Goal: Task Accomplishment & Management: Manage account settings

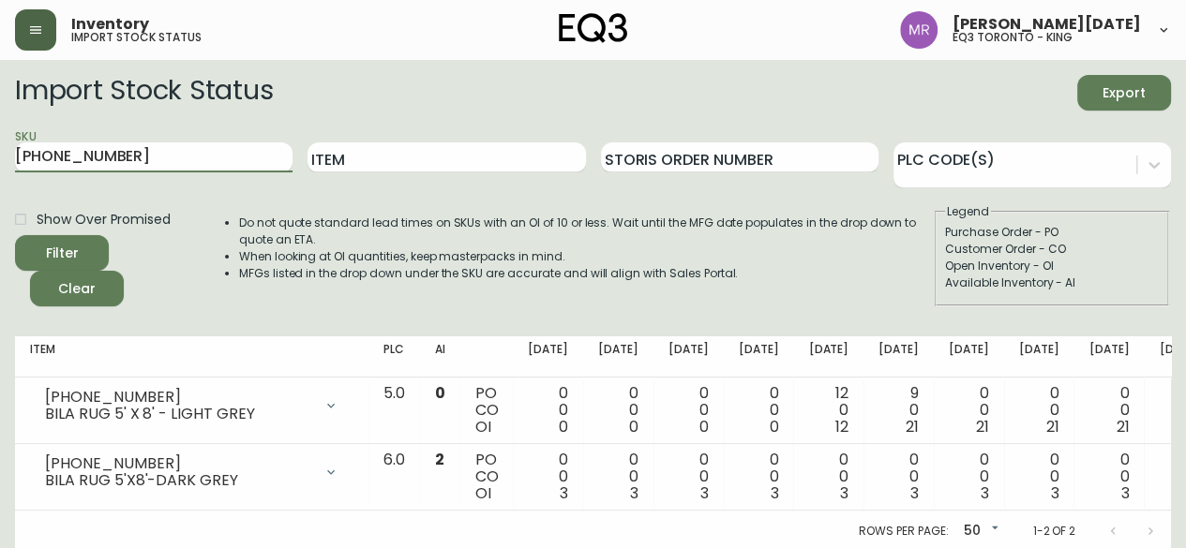
click at [54, 22] on button "button" at bounding box center [35, 29] width 41 height 41
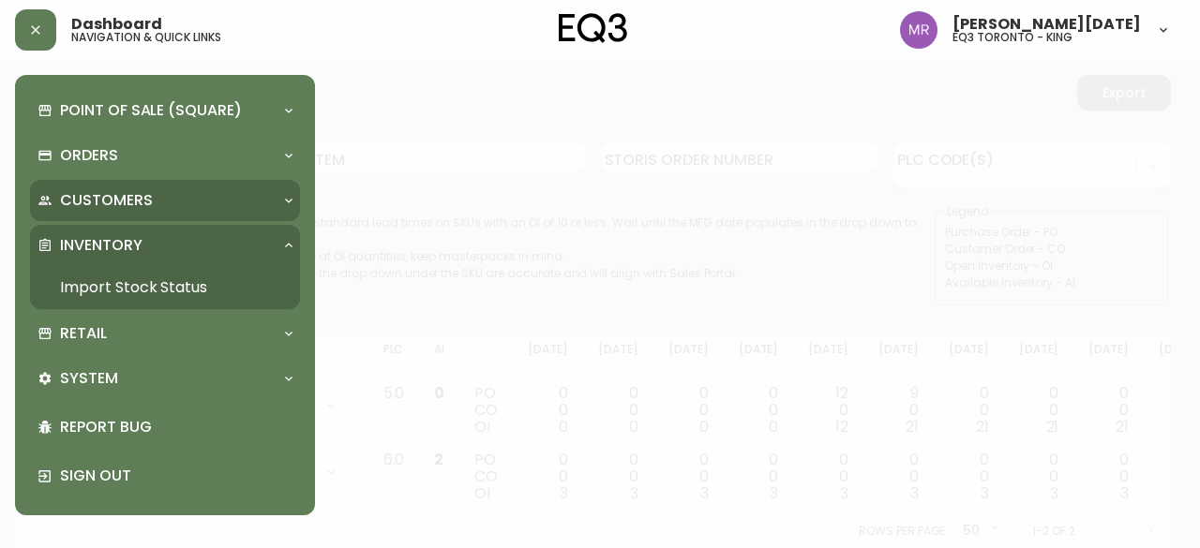
click at [129, 200] on p "Customers" at bounding box center [106, 200] width 93 height 21
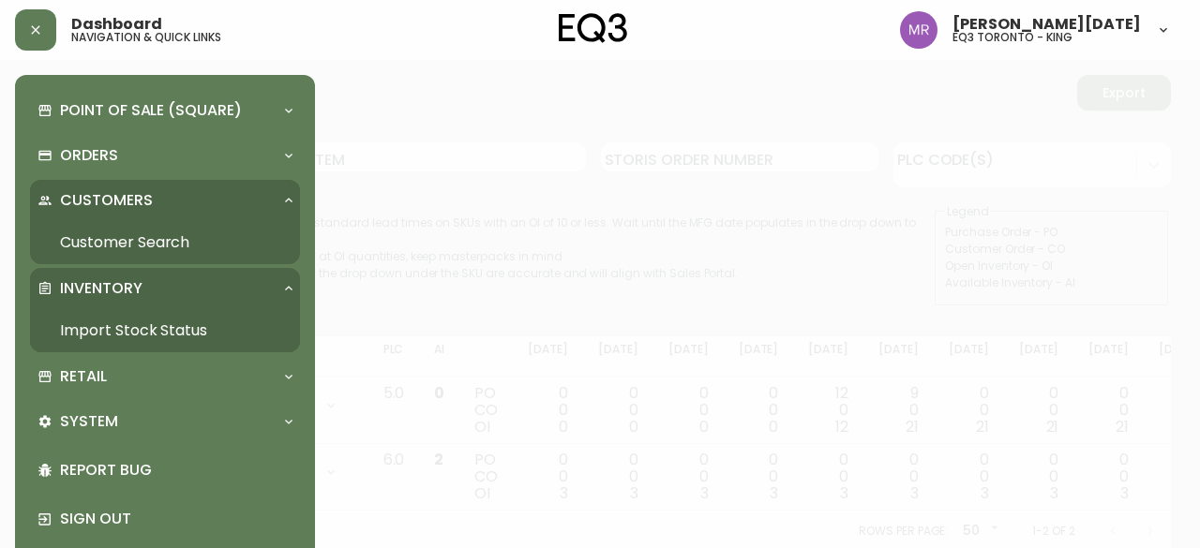
click at [140, 207] on p "Customers" at bounding box center [106, 200] width 93 height 21
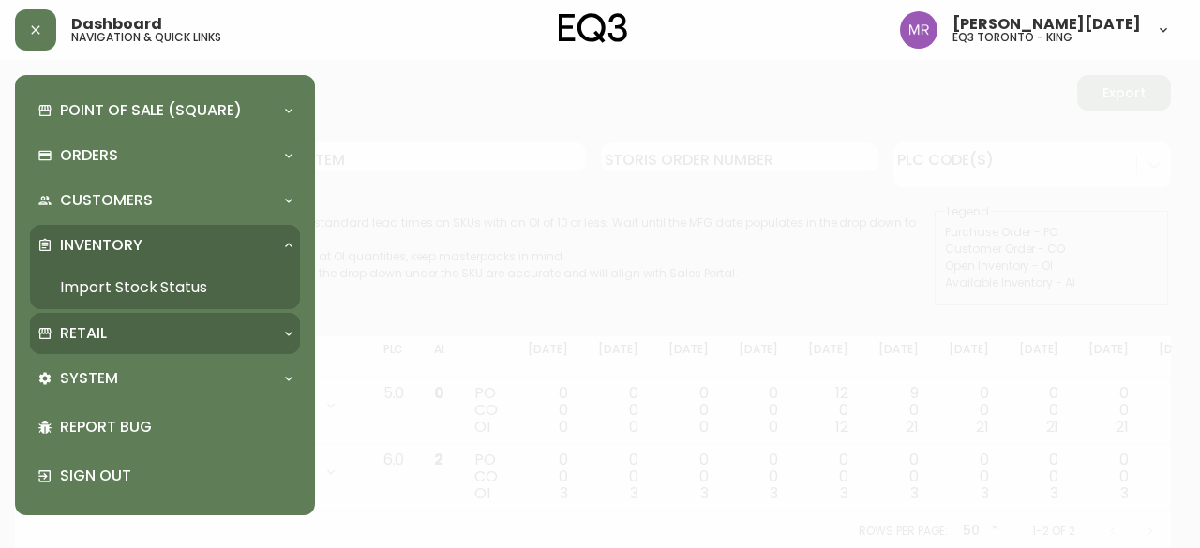
click at [116, 325] on div "Retail" at bounding box center [155, 333] width 236 height 21
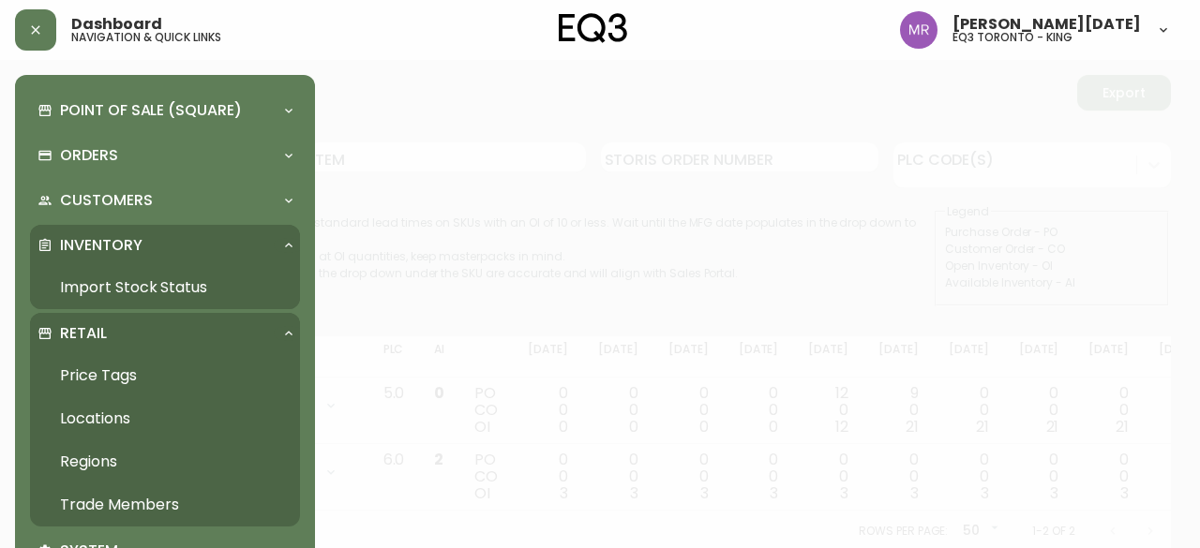
click at [135, 505] on link "Trade Members" at bounding box center [165, 505] width 270 height 43
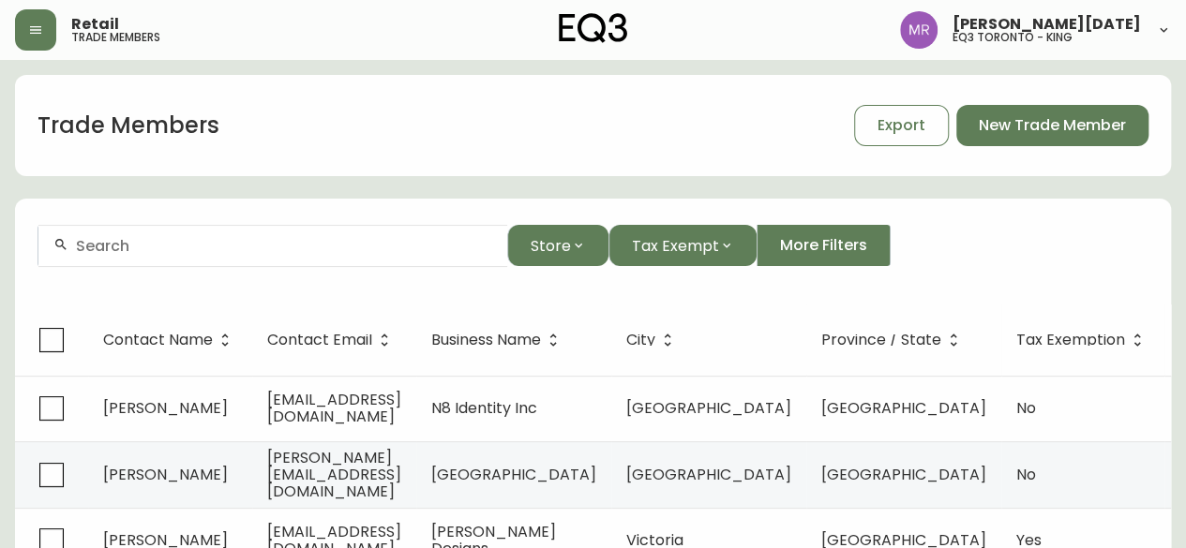
click at [275, 257] on div at bounding box center [272, 246] width 469 height 42
paste input "[PERSON_NAME] <[PERSON_NAME][EMAIL_ADDRESS][DOMAIN_NAME]>"
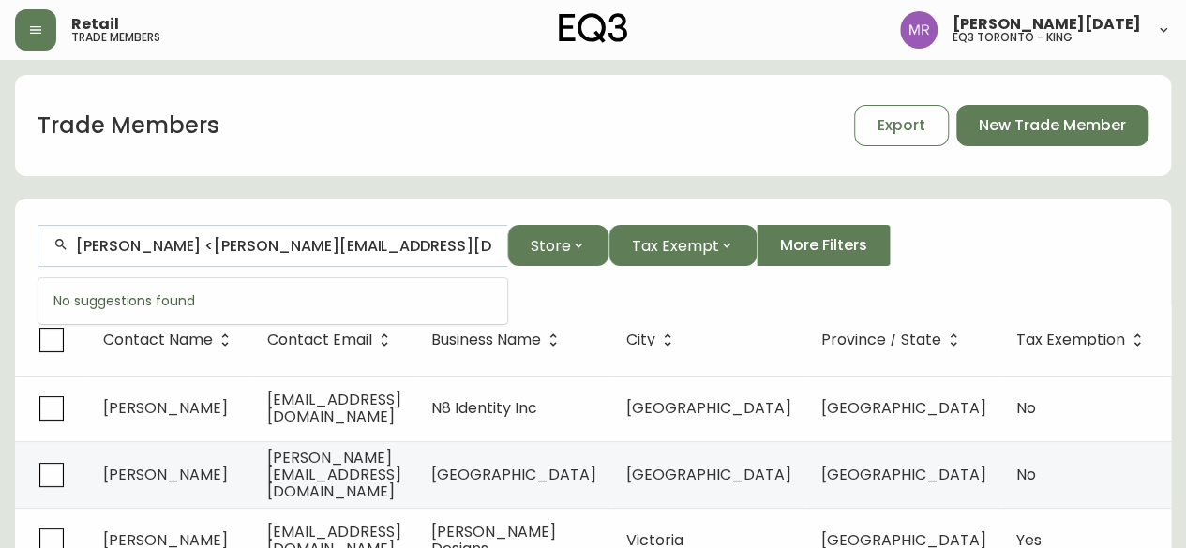
drag, startPoint x: 186, startPoint y: 241, endPoint x: 9, endPoint y: 250, distance: 176.4
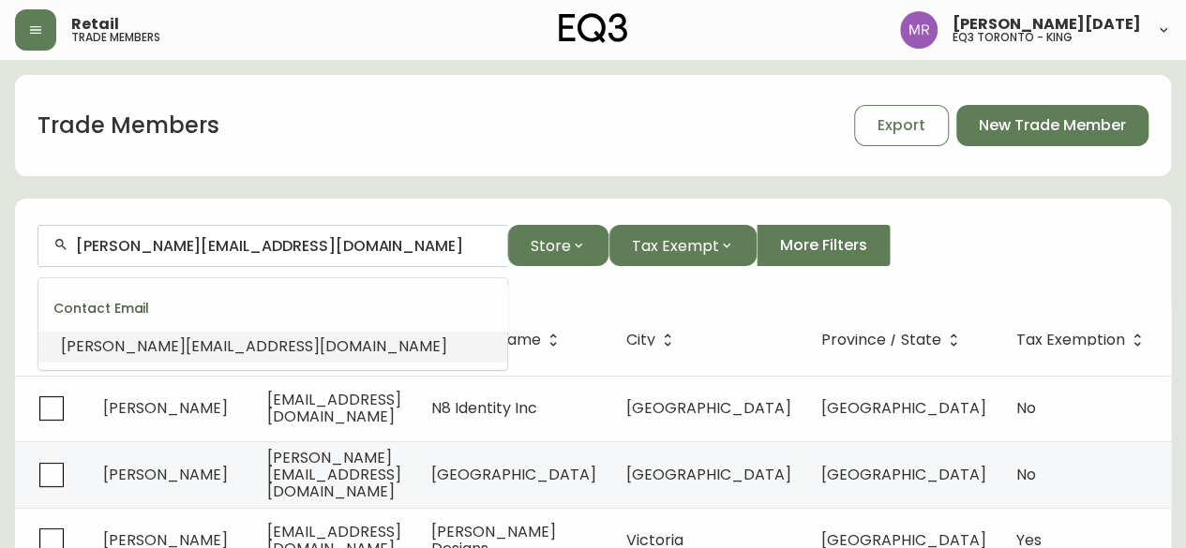
click at [156, 344] on span "[PERSON_NAME][EMAIL_ADDRESS][DOMAIN_NAME]" at bounding box center [254, 347] width 386 height 22
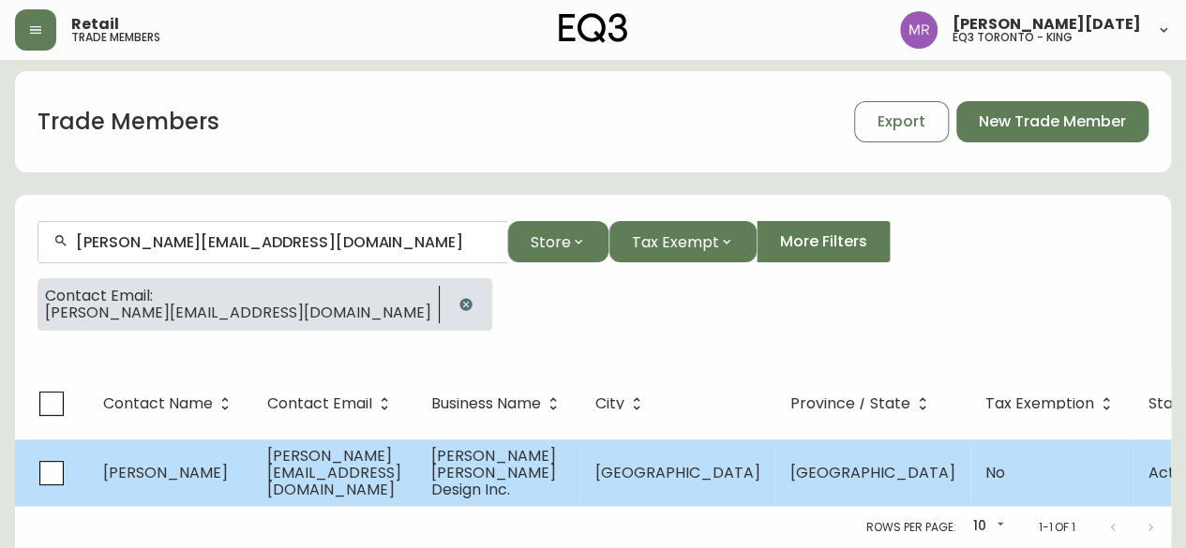
scroll to position [15, 0]
type input "[PERSON_NAME][EMAIL_ADDRESS][DOMAIN_NAME]"
click at [255, 449] on td "[PERSON_NAME][EMAIL_ADDRESS][DOMAIN_NAME]" at bounding box center [334, 473] width 164 height 67
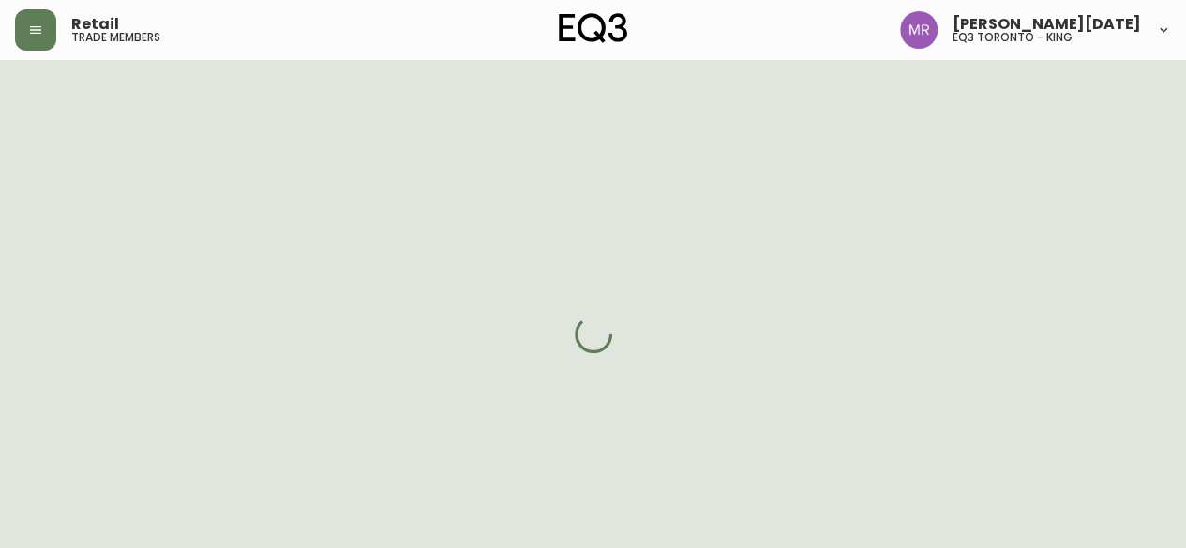
select select "ON"
select select "CA"
select select "CA_EN"
select select "Other"
select select "Interior Designer"
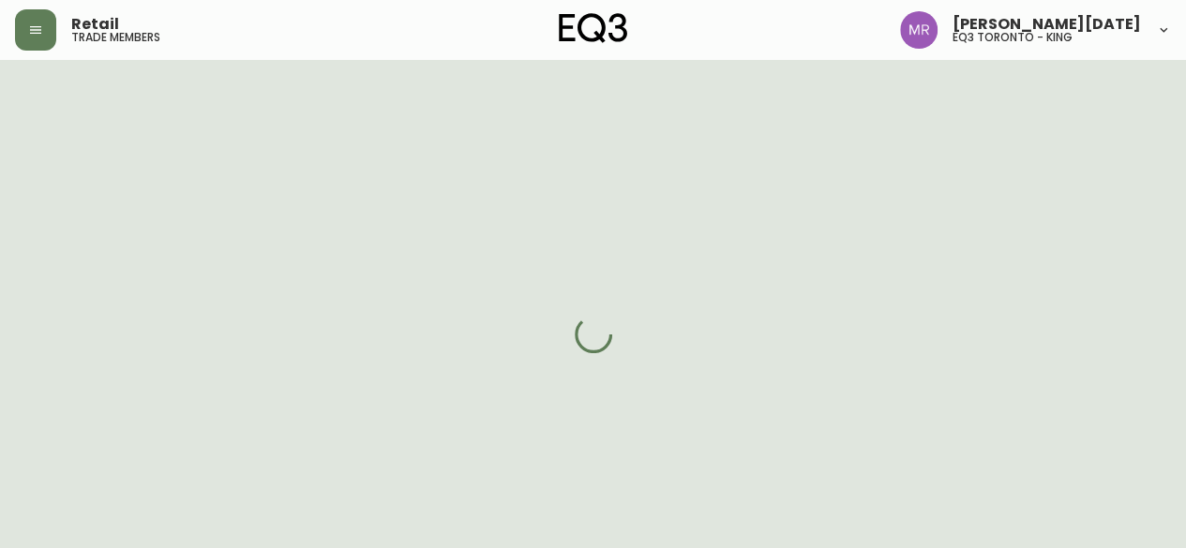
select select "cjw10z96r007p6gs0hn5531do"
select select "false"
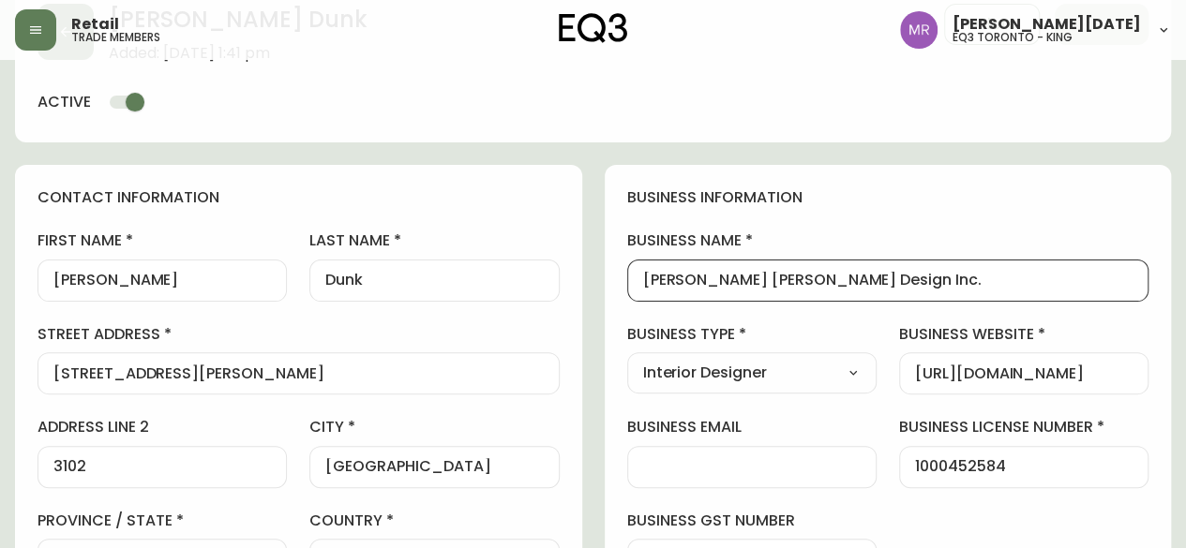
drag, startPoint x: 886, startPoint y: 279, endPoint x: 517, endPoint y: 278, distance: 368.3
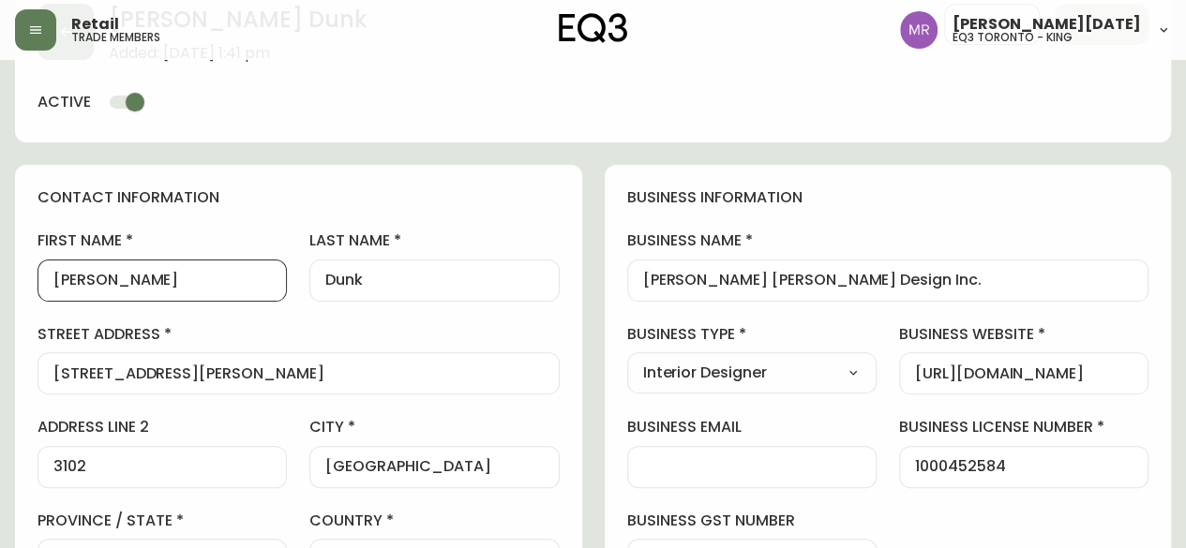
drag, startPoint x: 135, startPoint y: 282, endPoint x: 0, endPoint y: 273, distance: 135.3
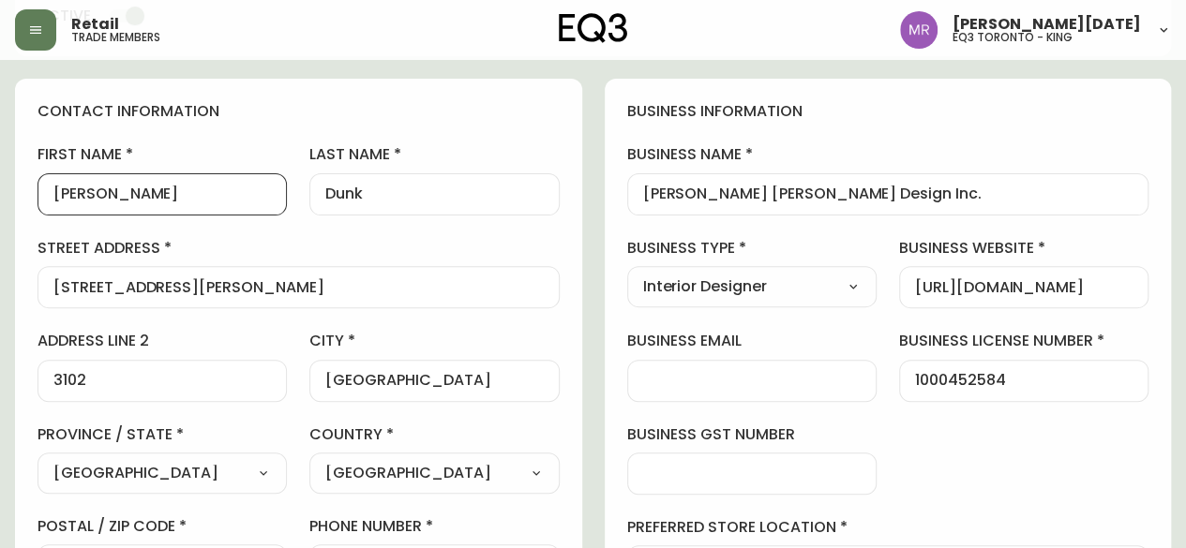
scroll to position [281, 0]
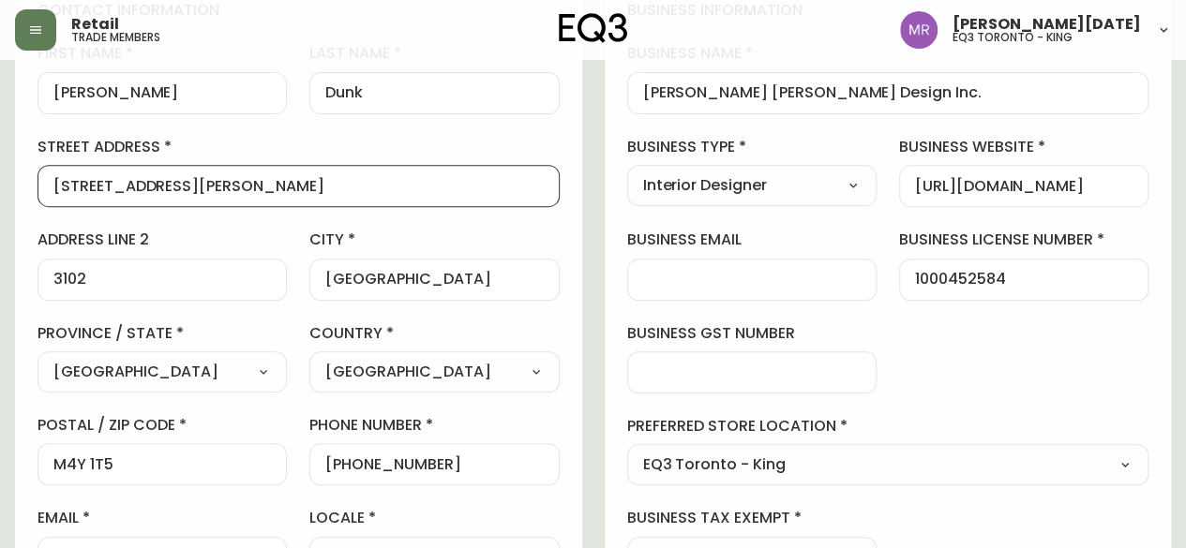
drag, startPoint x: 303, startPoint y: 190, endPoint x: 0, endPoint y: 181, distance: 302.9
click at [0, 181] on main "[PERSON_NAME] Added: [DATE] 1:41 pm Delete Save active contact information firs…" at bounding box center [593, 548] width 1186 height 1538
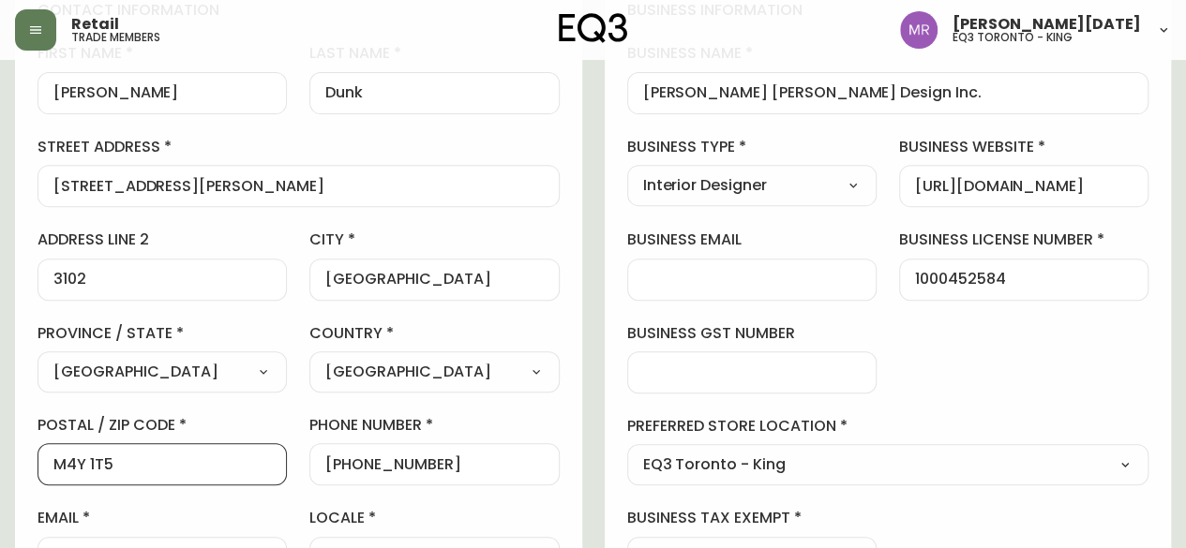
drag, startPoint x: 94, startPoint y: 462, endPoint x: 0, endPoint y: 460, distance: 93.7
click at [0, 460] on main "[PERSON_NAME] Added: [DATE] 1:41 pm Delete Save active contact information firs…" at bounding box center [593, 548] width 1186 height 1538
drag, startPoint x: 366, startPoint y: 460, endPoint x: 341, endPoint y: 451, distance: 27.0
click at [341, 451] on div "[PHONE_NUMBER]" at bounding box center [433, 464] width 249 height 42
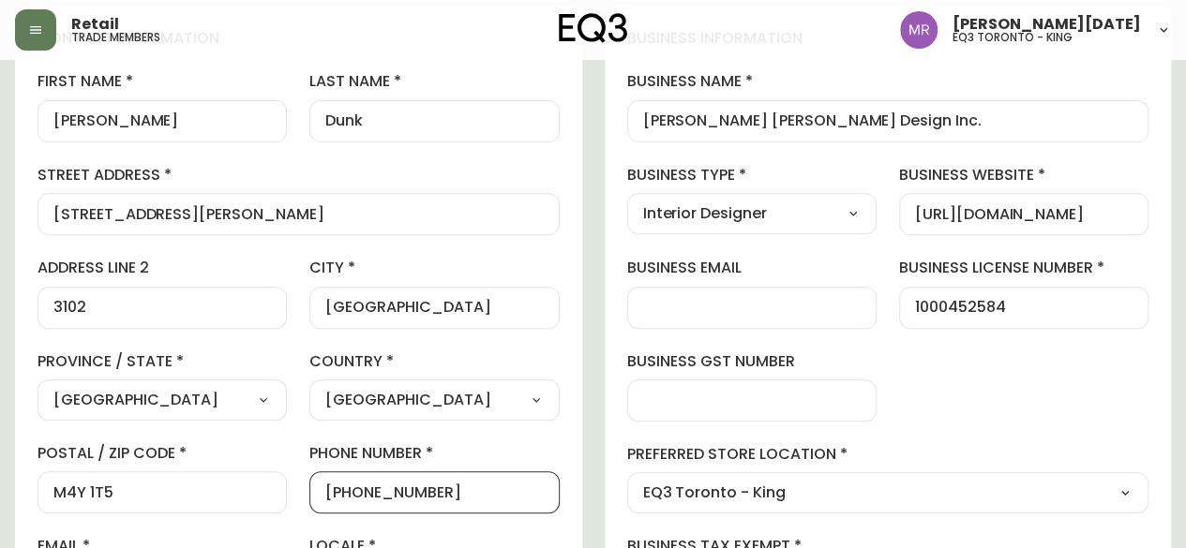
scroll to position [375, 0]
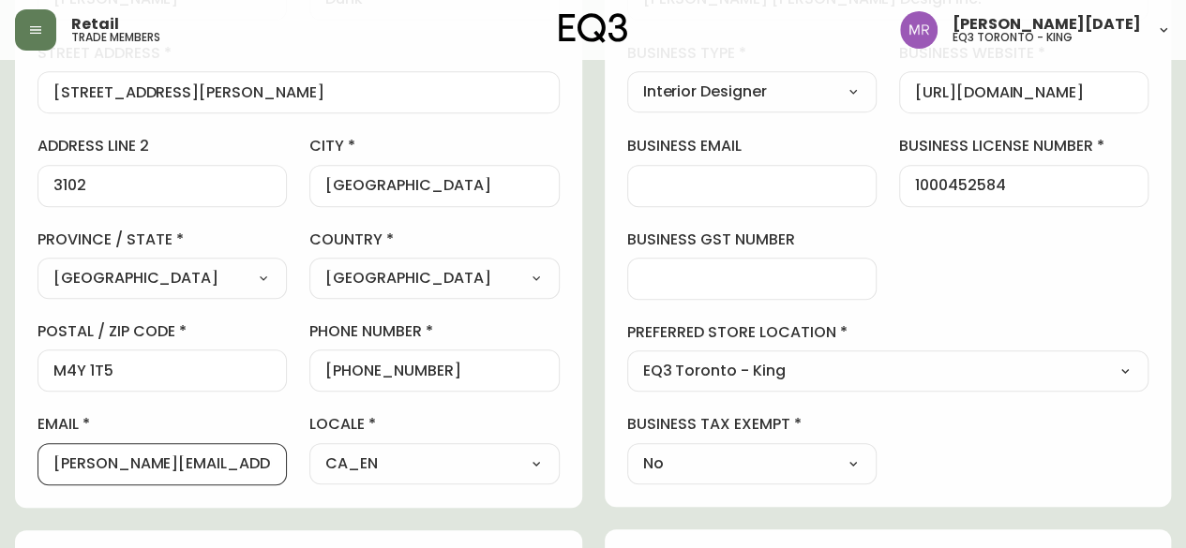
click at [270, 466] on input "[PERSON_NAME][EMAIL_ADDRESS][DOMAIN_NAME]" at bounding box center [161, 464] width 217 height 18
